Goal: Use online tool/utility: Utilize a website feature to perform a specific function

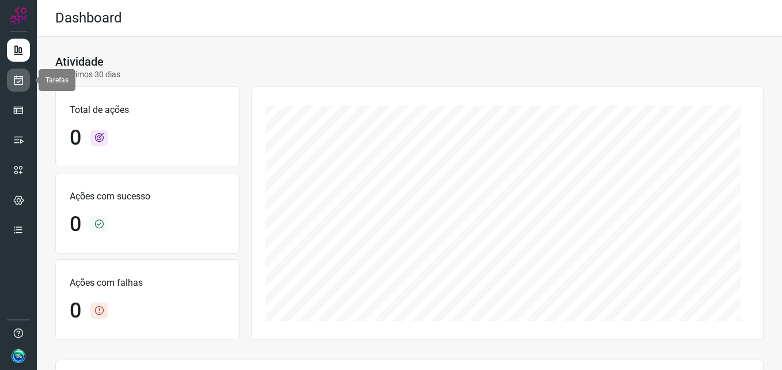
click at [24, 78] on icon at bounding box center [19, 80] width 12 height 12
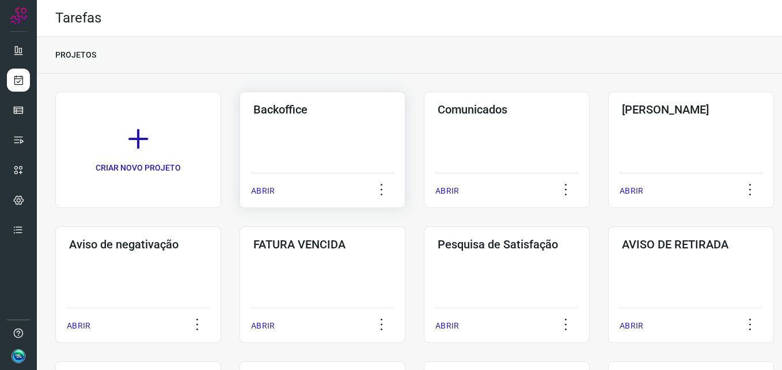
click at [298, 160] on div "Backoffice ABRIR" at bounding box center [323, 150] width 166 height 116
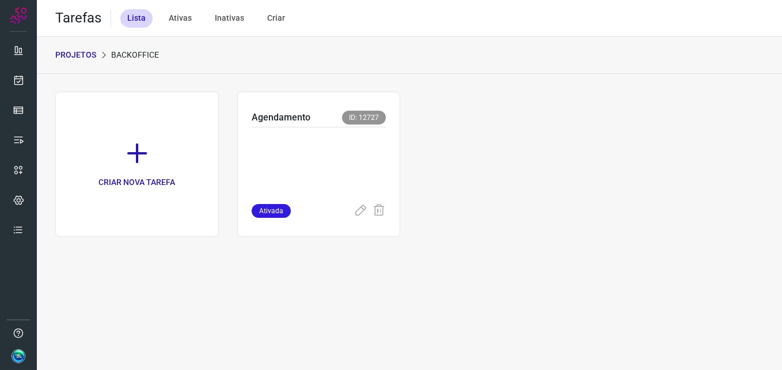
click at [321, 155] on p at bounding box center [319, 163] width 135 height 58
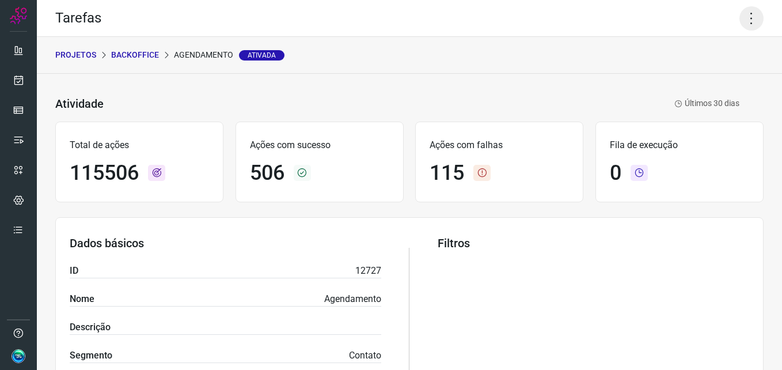
click at [742, 21] on icon at bounding box center [752, 18] width 24 height 24
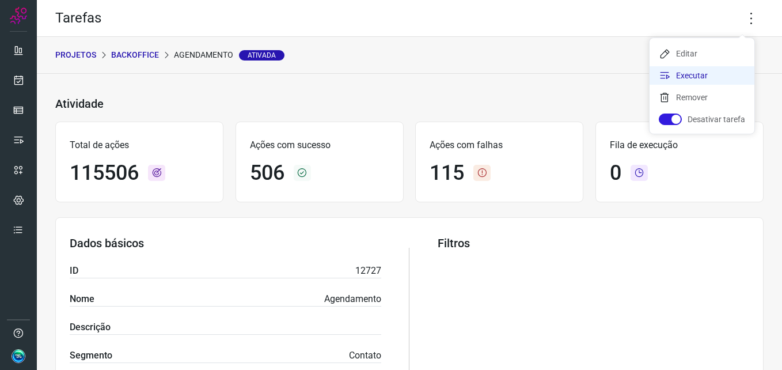
click at [710, 74] on li "Executar" at bounding box center [702, 75] width 105 height 18
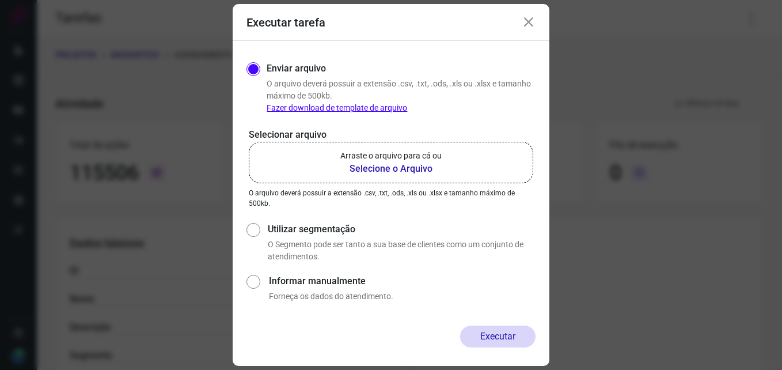
click at [377, 163] on b "Selecione o Arquivo" at bounding box center [390, 169] width 101 height 14
click at [0, 0] on input "Arraste o arquivo para cá ou Selecione o Arquivo" at bounding box center [0, 0] width 0 height 0
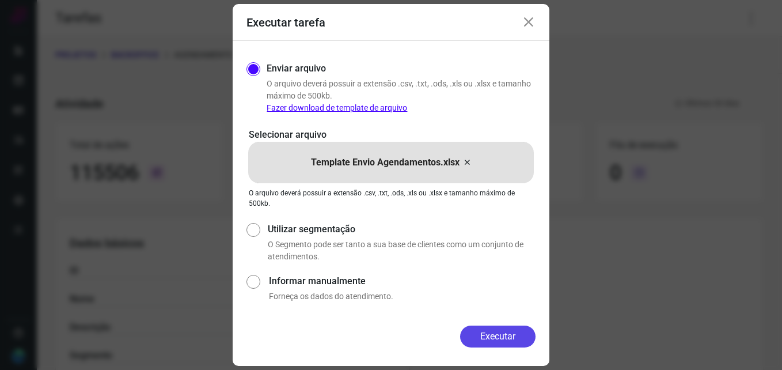
click at [496, 337] on button "Executar" at bounding box center [497, 336] width 75 height 22
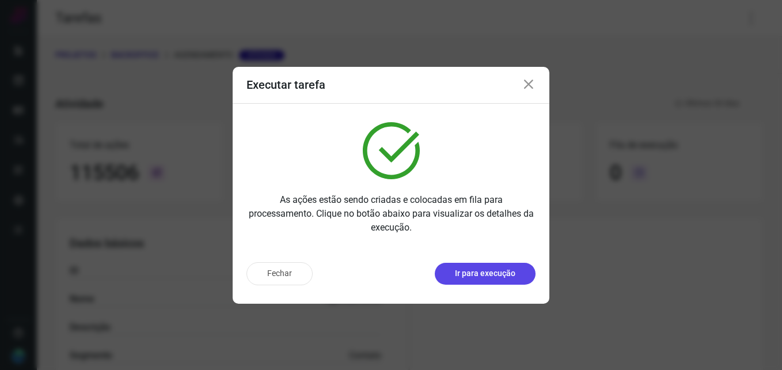
click at [503, 276] on p "Ir para execução" at bounding box center [485, 273] width 60 height 12
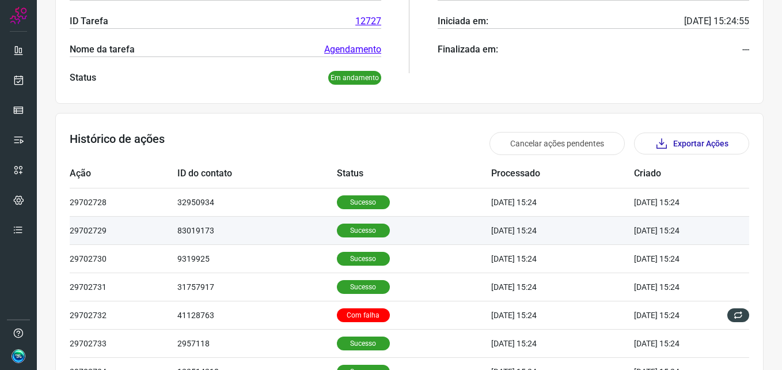
scroll to position [288, 0]
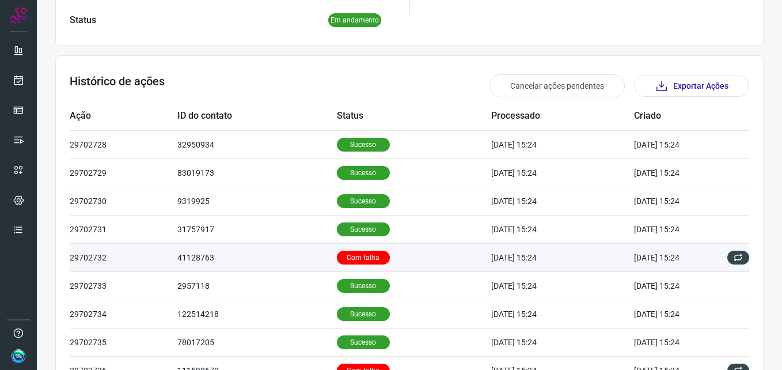
click at [362, 257] on p "Com falha" at bounding box center [363, 258] width 53 height 14
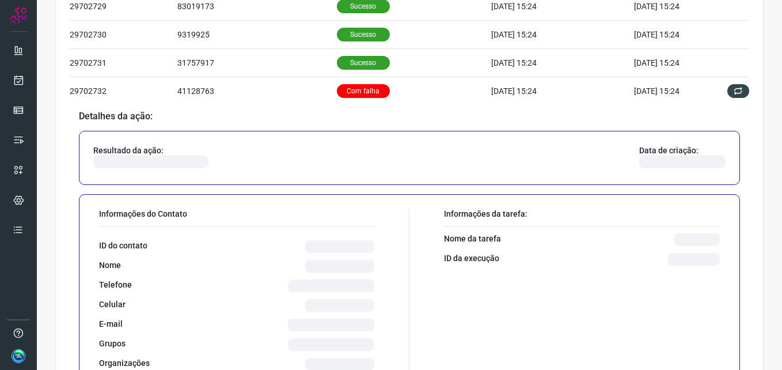
scroll to position [461, 0]
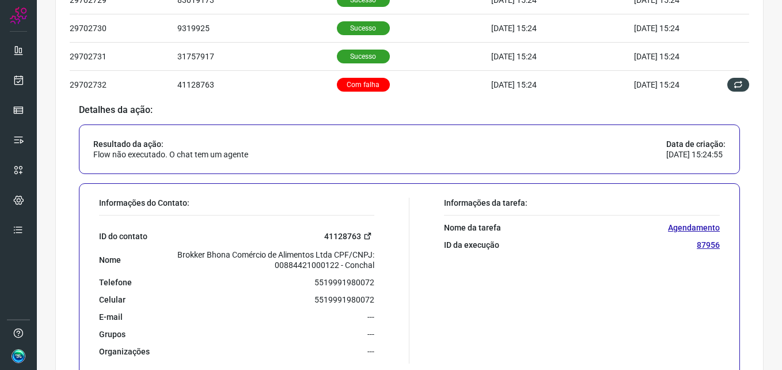
click at [336, 239] on link "41128763" at bounding box center [349, 235] width 50 height 13
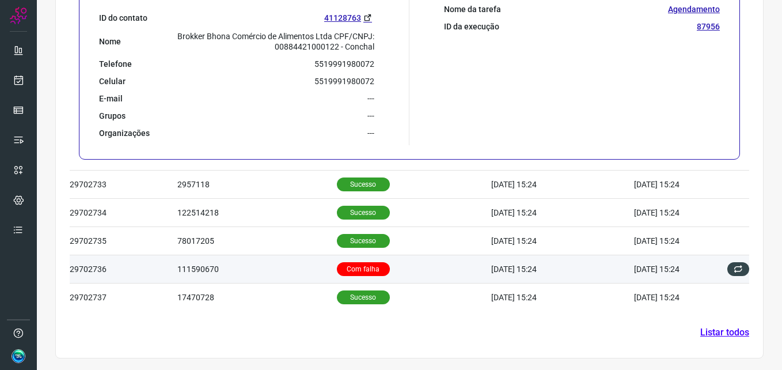
click at [340, 263] on p "Com falha" at bounding box center [363, 269] width 53 height 14
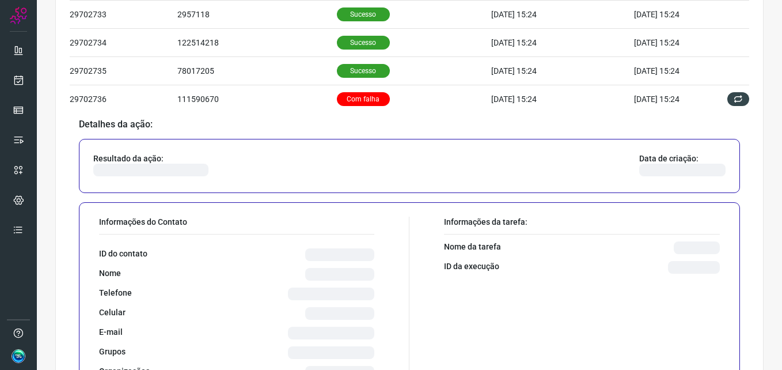
scroll to position [562, 0]
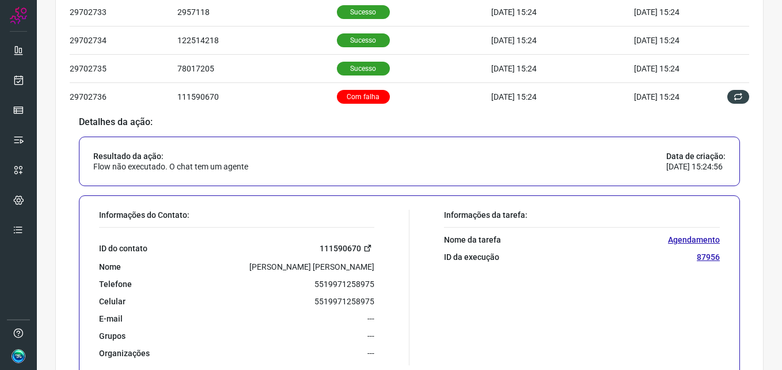
click at [328, 246] on link "111590670" at bounding box center [347, 247] width 55 height 13
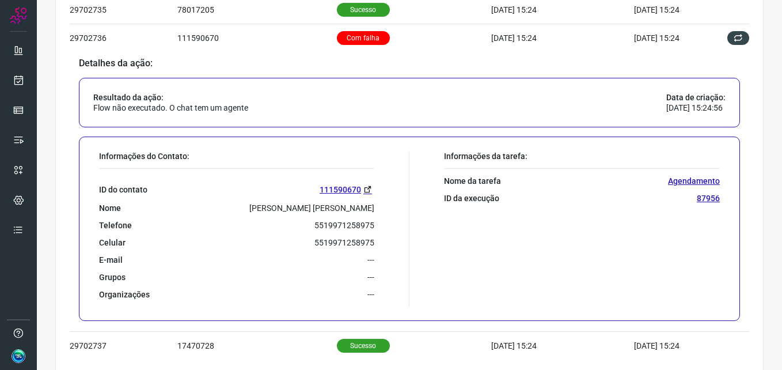
scroll to position [669, 0]
